Goal: Find specific page/section: Find specific page/section

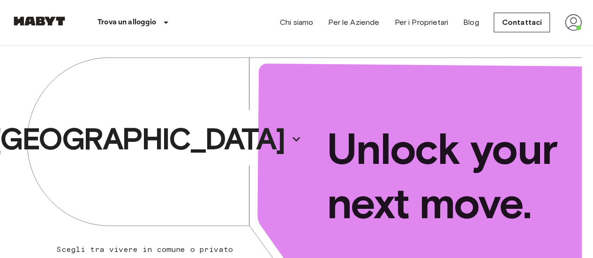
scroll to position [37, 0]
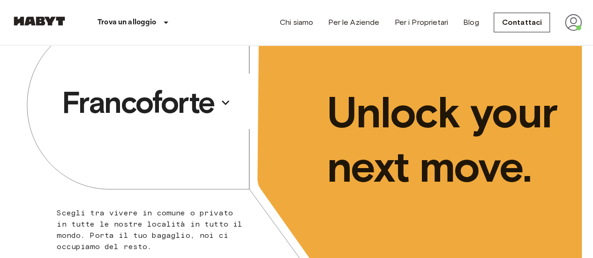
click at [570, 25] on img at bounding box center [573, 22] width 17 height 17
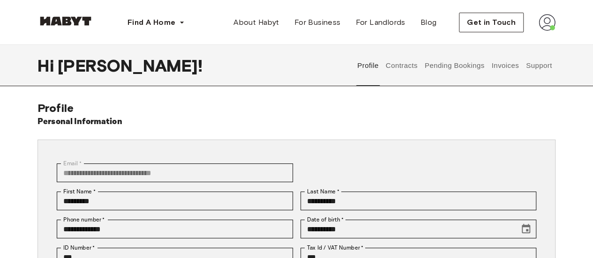
click at [499, 70] on button "Invoices" at bounding box center [505, 65] width 30 height 41
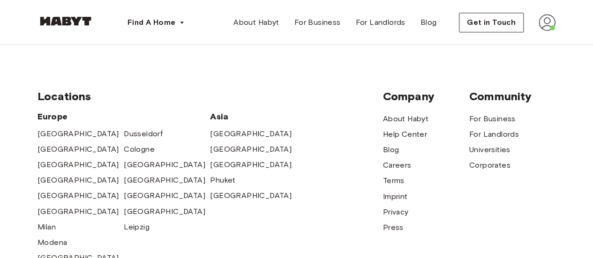
scroll to position [239, 0]
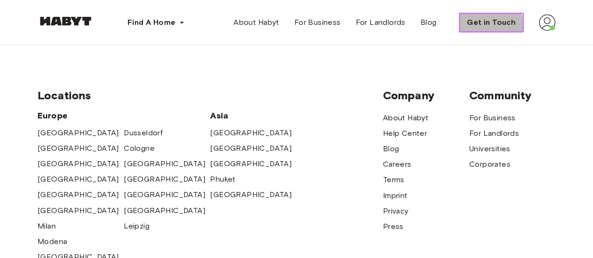
click at [476, 26] on span "Get in Touch" at bounding box center [491, 22] width 49 height 11
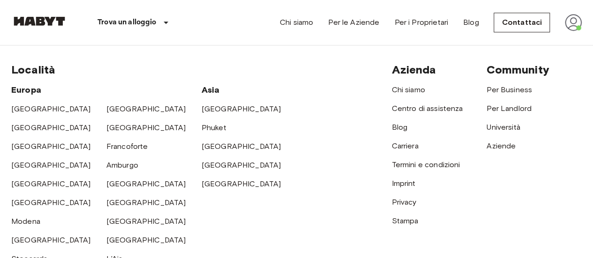
scroll to position [368, 0]
click at [406, 110] on link "Centro di assistenza" at bounding box center [426, 108] width 71 height 9
